Goal: Check status: Check status

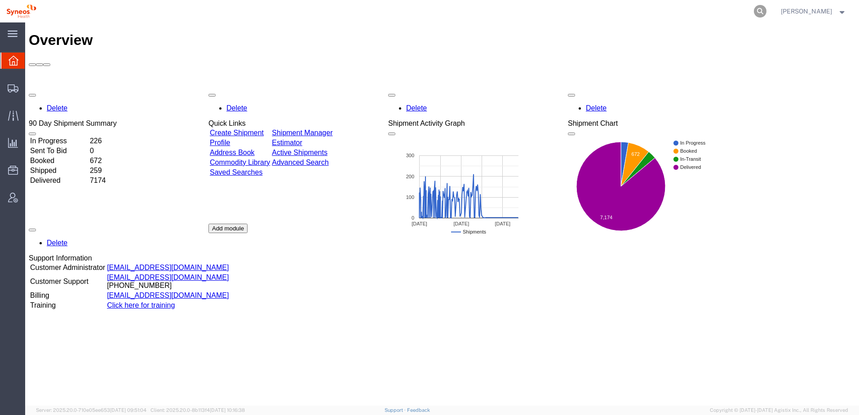
click at [766, 12] on icon at bounding box center [760, 11] width 13 height 13
paste input "393538184970"
type input "393538184970"
click at [766, 11] on icon at bounding box center [760, 11] width 13 height 13
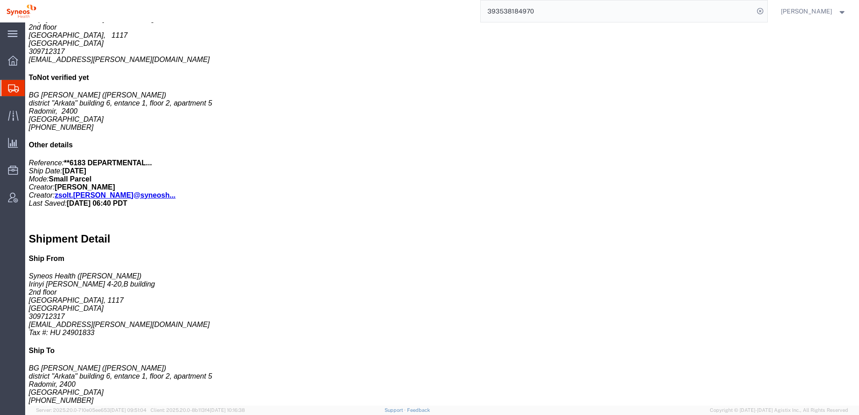
scroll to position [359, 0]
